Goal: Navigation & Orientation: Find specific page/section

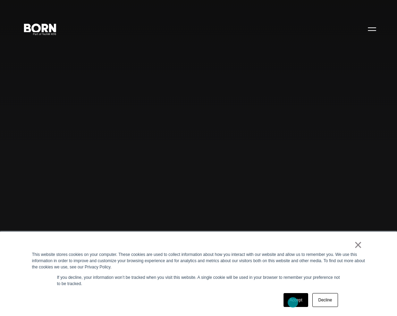
click at [293, 302] on link "Accept" at bounding box center [295, 300] width 25 height 14
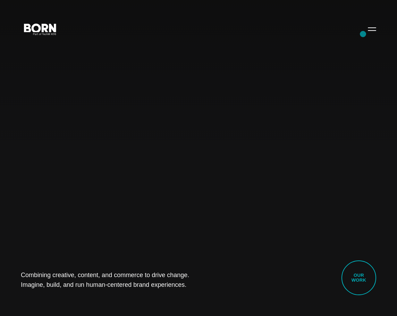
click at [363, 34] on div "Combining creative, content, and commerce to drive change. Imagine, build, and …" at bounding box center [198, 158] width 397 height 316
click at [371, 29] on button "Primary Menu" at bounding box center [372, 29] width 17 height 15
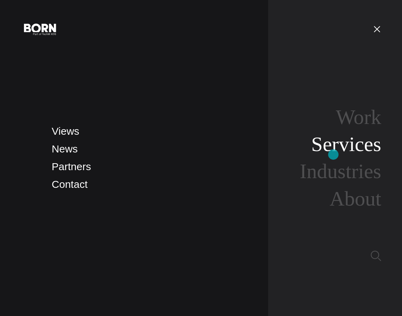
click at [333, 154] on link "Services" at bounding box center [346, 144] width 70 height 23
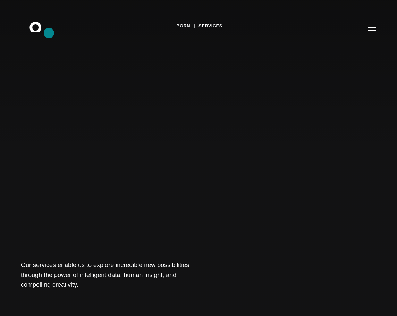
click at [49, 33] on icon ".st0{display:none;} .st1{display:inline;} .st2{font-family:'HelveticaNeue-Mediu…" at bounding box center [40, 29] width 44 height 18
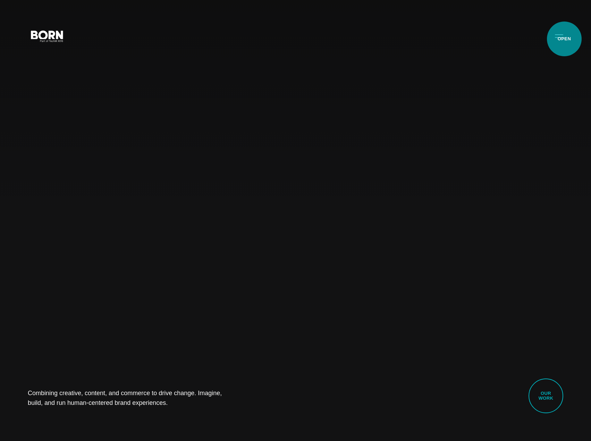
click at [397, 39] on button "Primary Menu" at bounding box center [559, 35] width 17 height 15
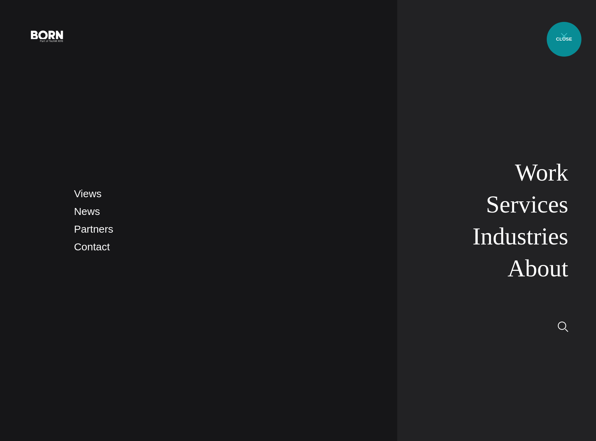
click at [397, 39] on button "Primary Menu" at bounding box center [564, 35] width 17 height 15
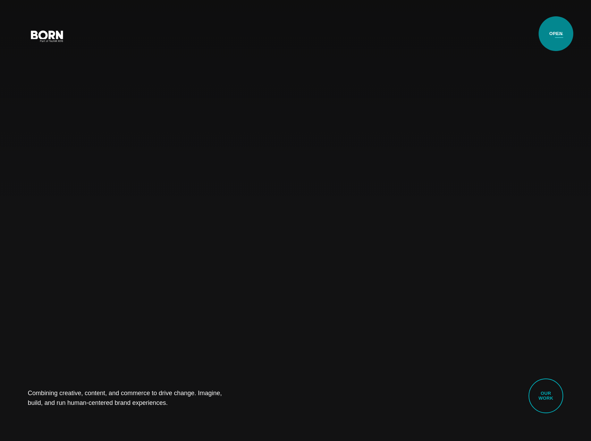
click at [397, 34] on button "Primary Menu" at bounding box center [559, 35] width 17 height 15
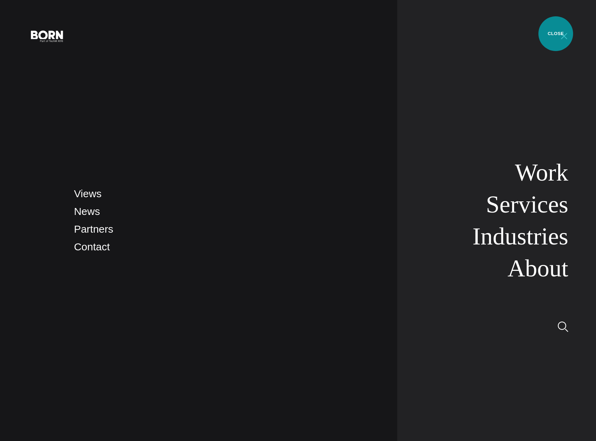
click at [397, 34] on button "Primary Menu" at bounding box center [564, 35] width 17 height 15
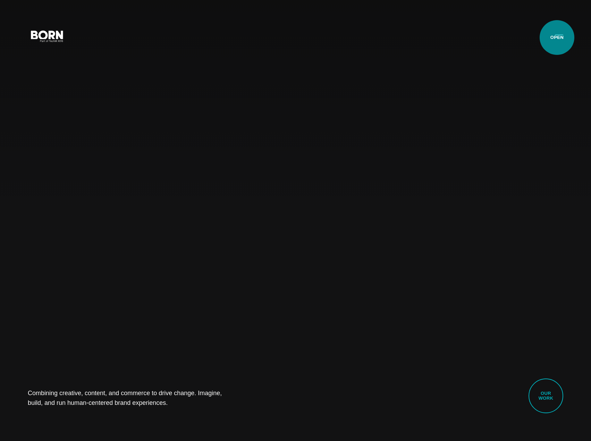
click at [397, 37] on button "Primary Menu" at bounding box center [559, 35] width 17 height 15
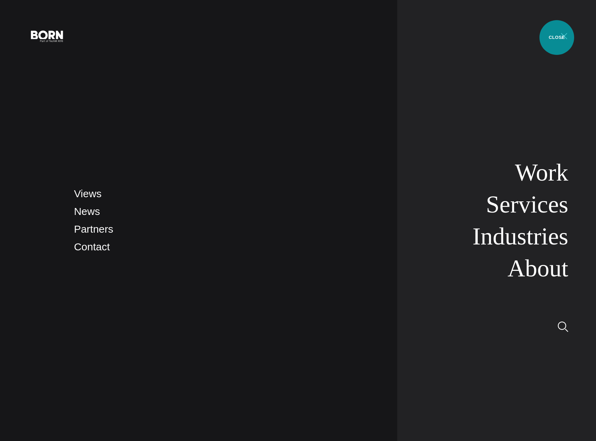
click at [397, 37] on button "Primary Menu" at bounding box center [564, 35] width 17 height 15
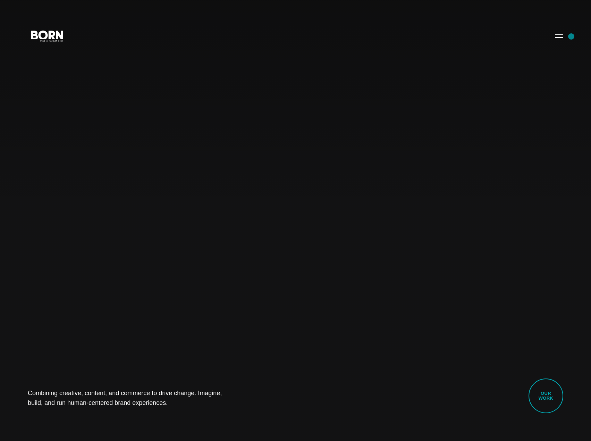
click at [397, 36] on div "Combining creative, content, and commerce to drive change. Imagine, build, and …" at bounding box center [295, 220] width 591 height 441
click at [397, 37] on button "Primary Menu" at bounding box center [559, 35] width 17 height 15
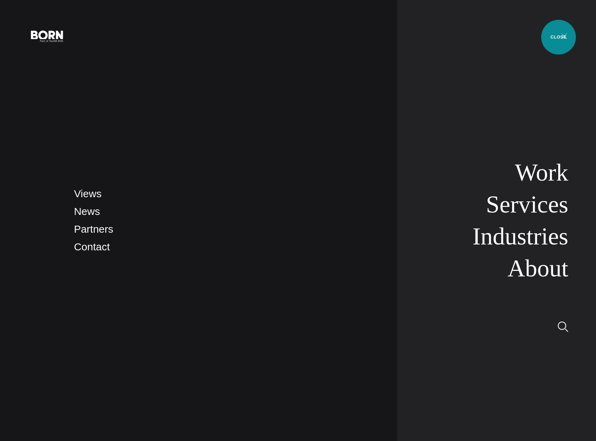
click at [397, 37] on button "Primary Menu" at bounding box center [564, 35] width 17 height 15
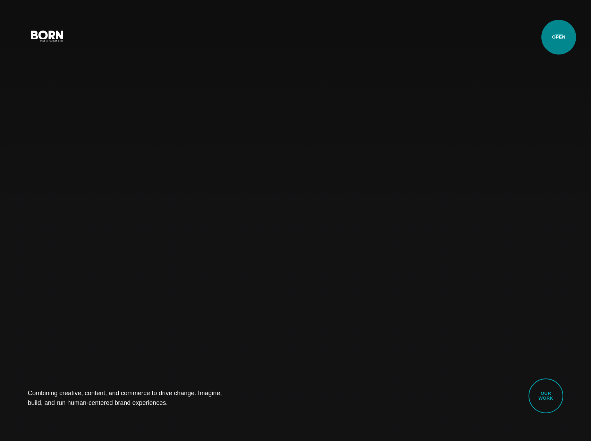
click at [397, 37] on button "Primary Menu" at bounding box center [559, 35] width 17 height 15
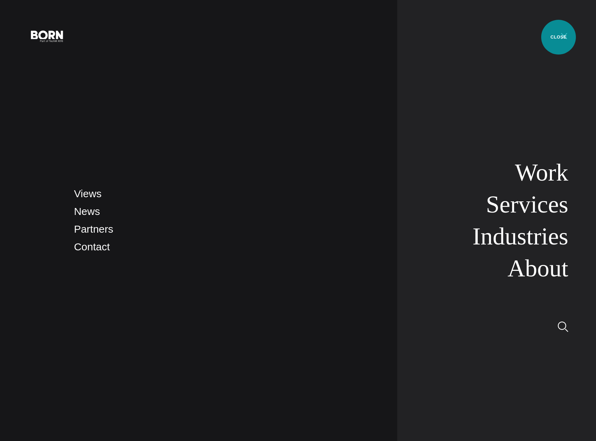
click at [397, 37] on button "Primary Menu" at bounding box center [564, 35] width 17 height 15
